Goal: Information Seeking & Learning: Find specific fact

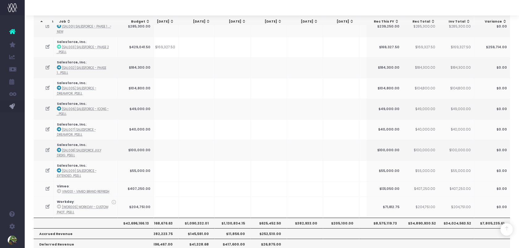
click at [227, 218] on th "$1,130,834.15" at bounding box center [233, 223] width 36 height 11
copy th "1,130,834.15"
click at [264, 218] on th "$625,452.50" at bounding box center [269, 223] width 36 height 11
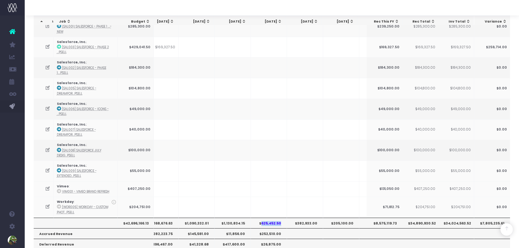
copy th "625,452.50"
click at [304, 218] on th "$382,933.00" at bounding box center [305, 223] width 36 height 11
copy th "$382,933.00"
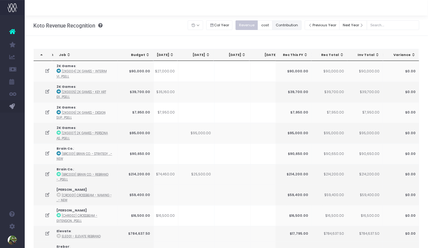
click at [291, 24] on button "Contribution" at bounding box center [287, 25] width 29 height 10
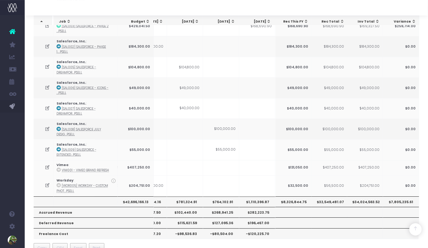
scroll to position [0, 86]
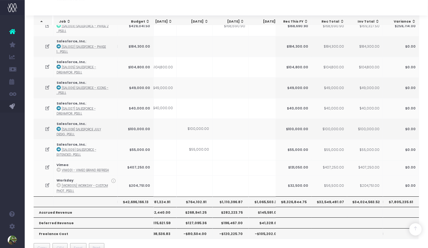
click at [259, 197] on th "$1,065,503.33" at bounding box center [267, 202] width 36 height 11
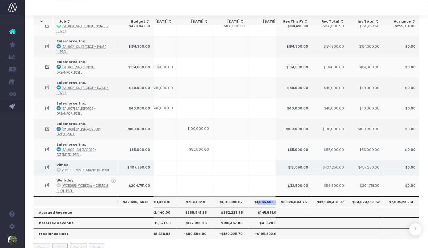
scroll to position [0, 100]
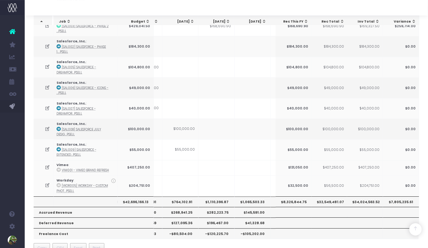
click at [221, 197] on th "$1,110,396.87" at bounding box center [217, 202] width 36 height 11
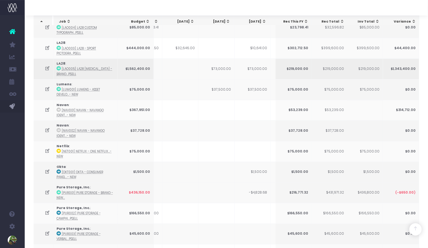
scroll to position [0, 0]
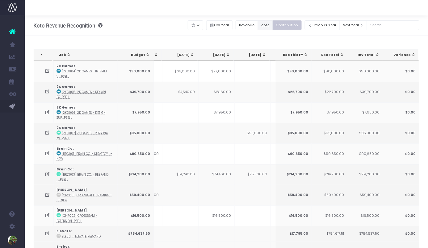
click at [272, 24] on button "cost" at bounding box center [265, 25] width 15 height 10
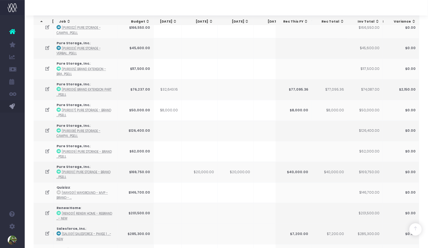
scroll to position [650, 0]
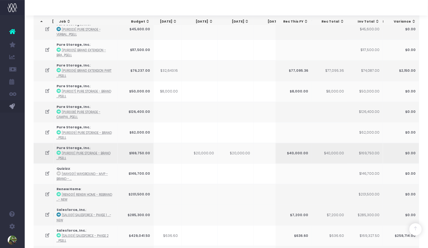
click at [204, 143] on td "$20,000.00" at bounding box center [200, 153] width 36 height 21
click at [239, 145] on td "$20,000.00" at bounding box center [236, 153] width 36 height 21
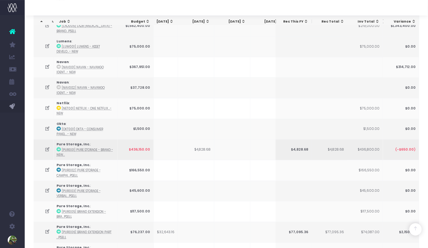
click at [198, 142] on td "$4,828.68" at bounding box center [196, 149] width 36 height 21
